Goal: Information Seeking & Learning: Check status

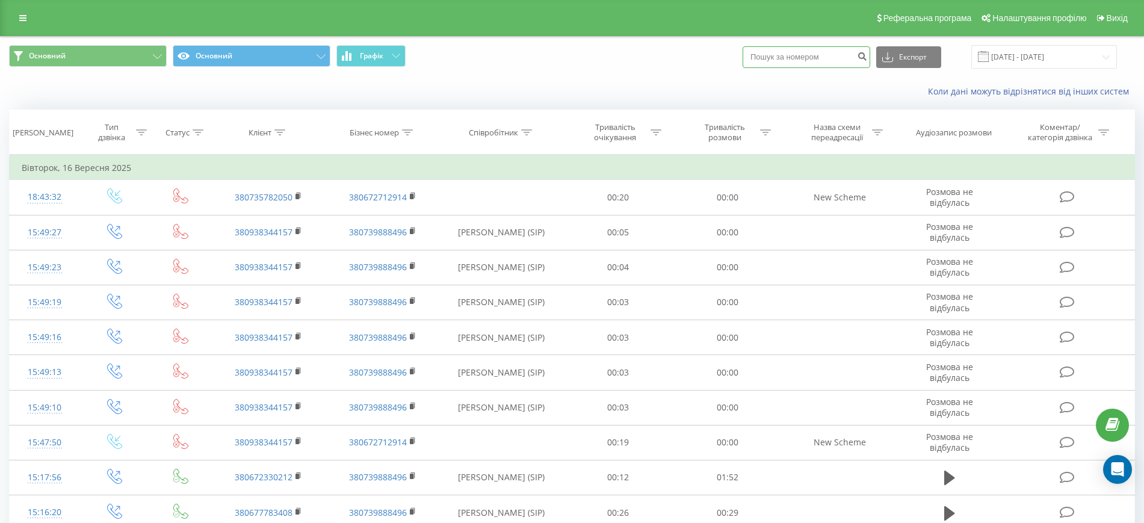
click at [820, 58] on input at bounding box center [807, 57] width 128 height 22
paste input "380504283528"
type input "380504283528"
click at [867, 58] on icon "submit" at bounding box center [862, 54] width 10 height 7
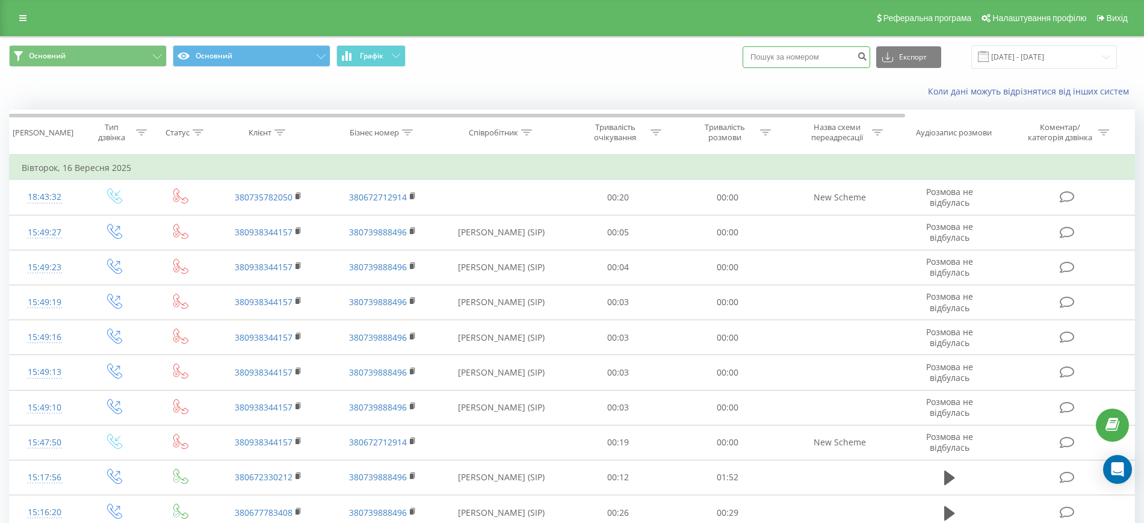
click at [802, 53] on input at bounding box center [807, 57] width 128 height 22
paste input "380977830806"
type input "380977830806"
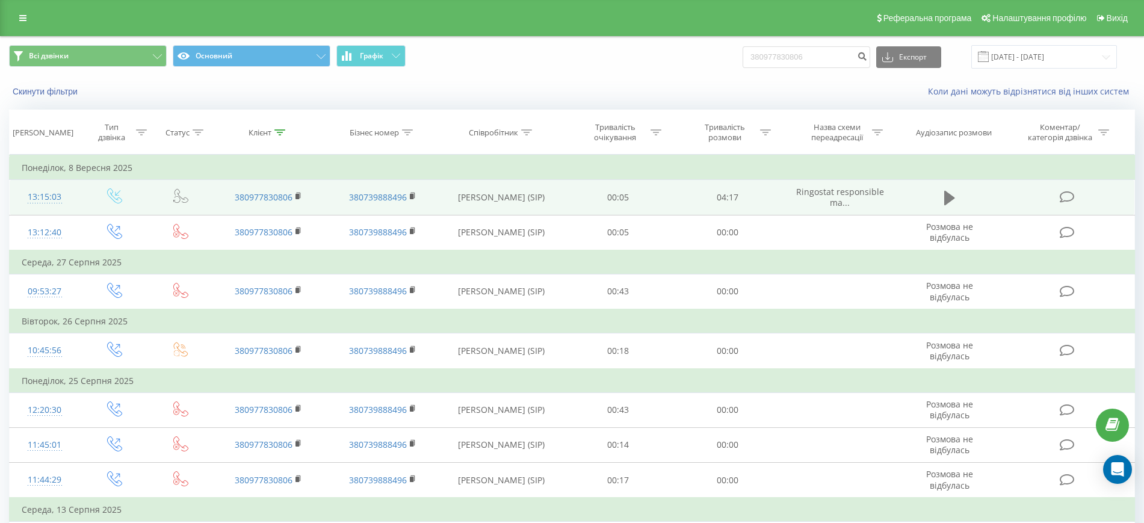
click at [947, 196] on icon at bounding box center [949, 198] width 11 height 14
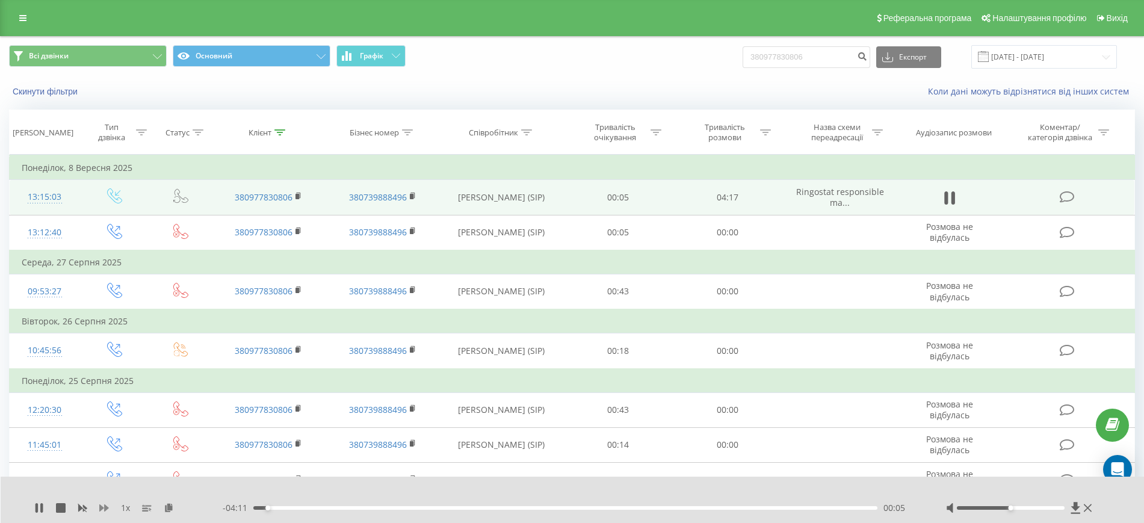
click at [104, 507] on icon at bounding box center [104, 508] width 10 height 10
click at [654, 506] on div "00:33" at bounding box center [565, 508] width 624 height 4
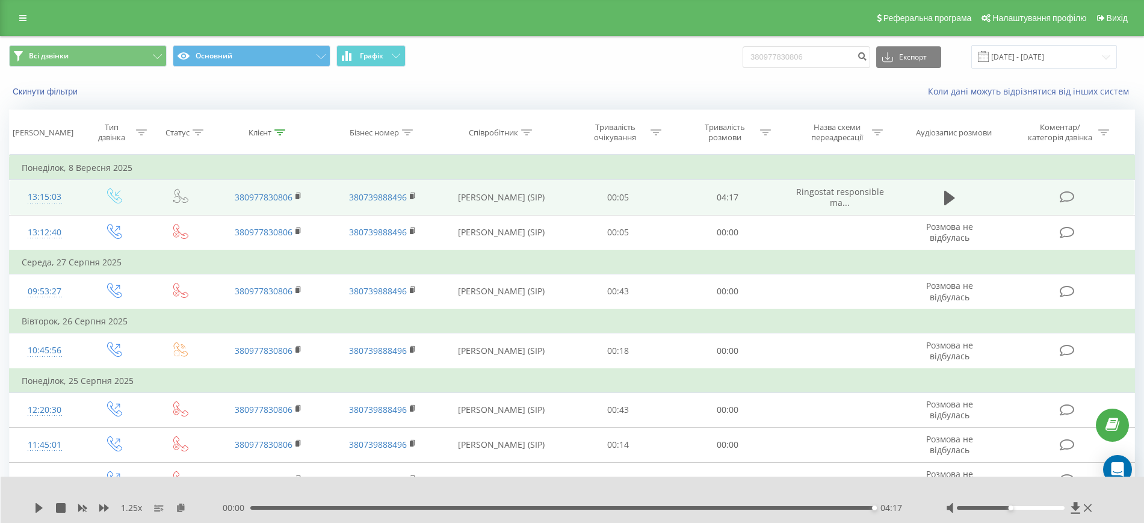
click at [677, 508] on div "04:17" at bounding box center [562, 508] width 624 height 4
click at [37, 509] on icon at bounding box center [39, 508] width 7 height 10
click at [639, 507] on div "03:33" at bounding box center [565, 508] width 624 height 4
click at [504, 507] on div "02:42" at bounding box center [565, 508] width 624 height 4
